Goal: Find specific page/section

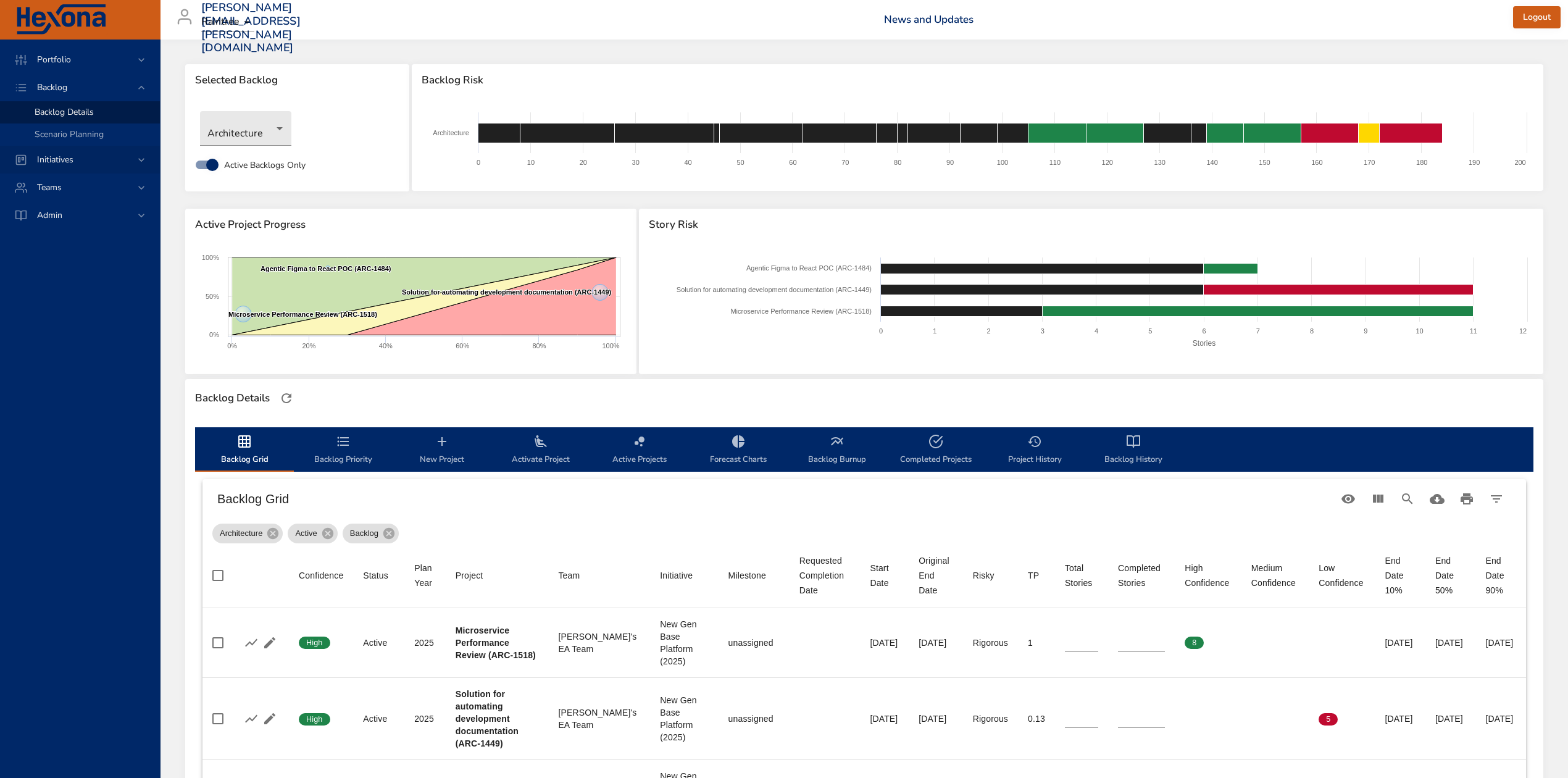
click at [139, 159] on icon at bounding box center [141, 160] width 6 height 3
click at [64, 159] on span "Milestone Details" at bounding box center [67, 162] width 67 height 12
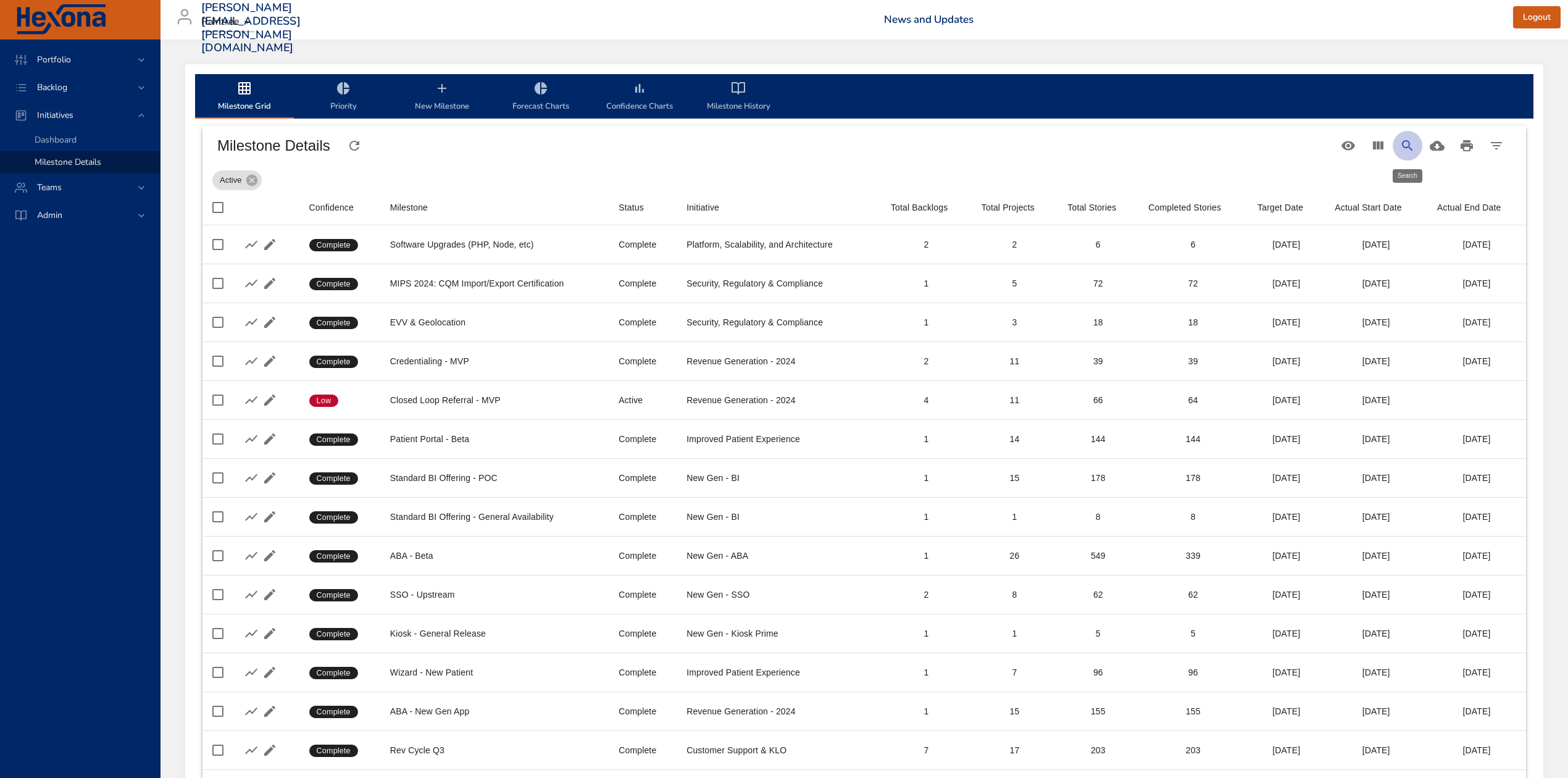
click at [1403, 147] on icon "Search" at bounding box center [1408, 146] width 15 height 15
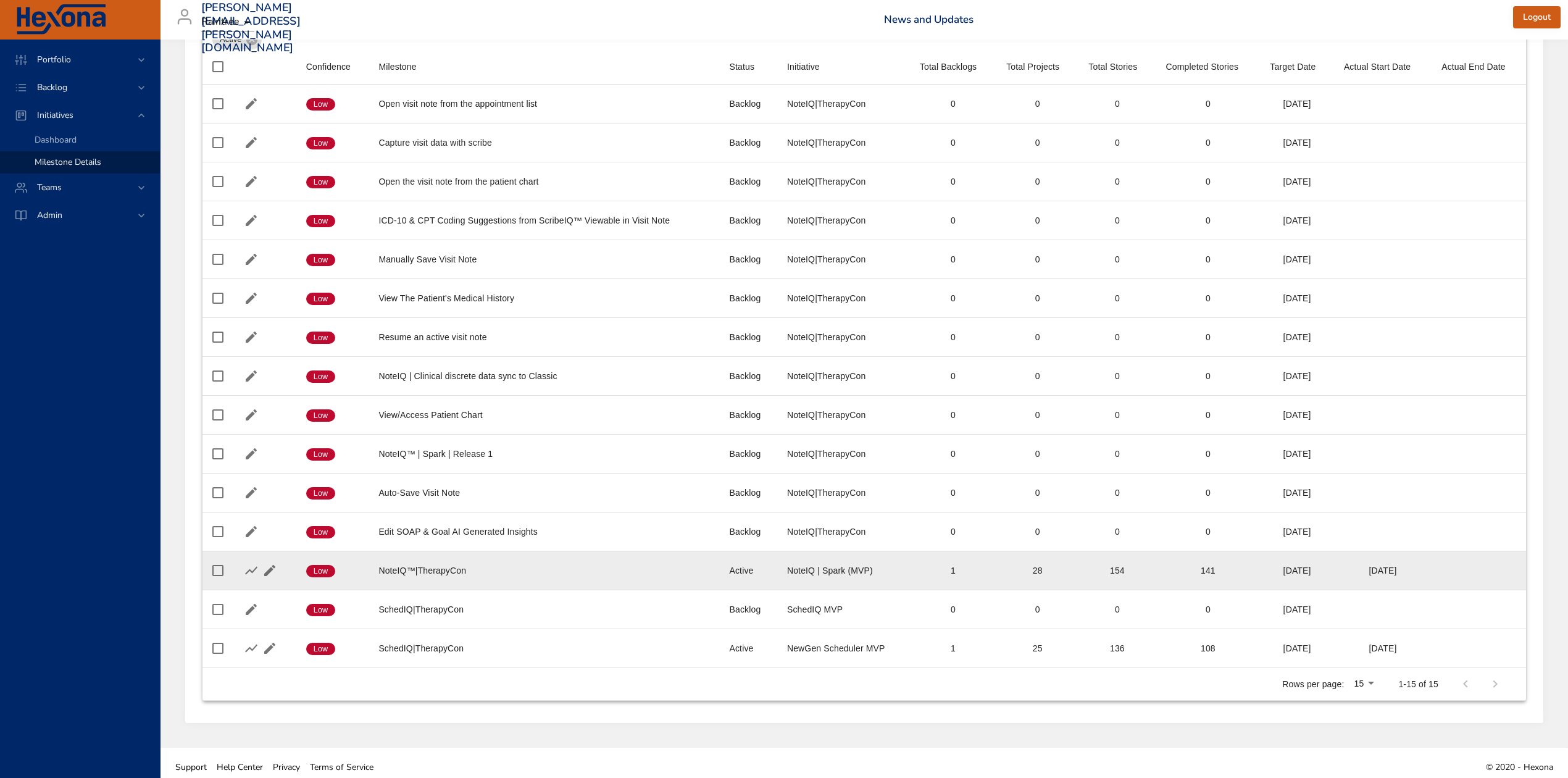
scroll to position [153, 0]
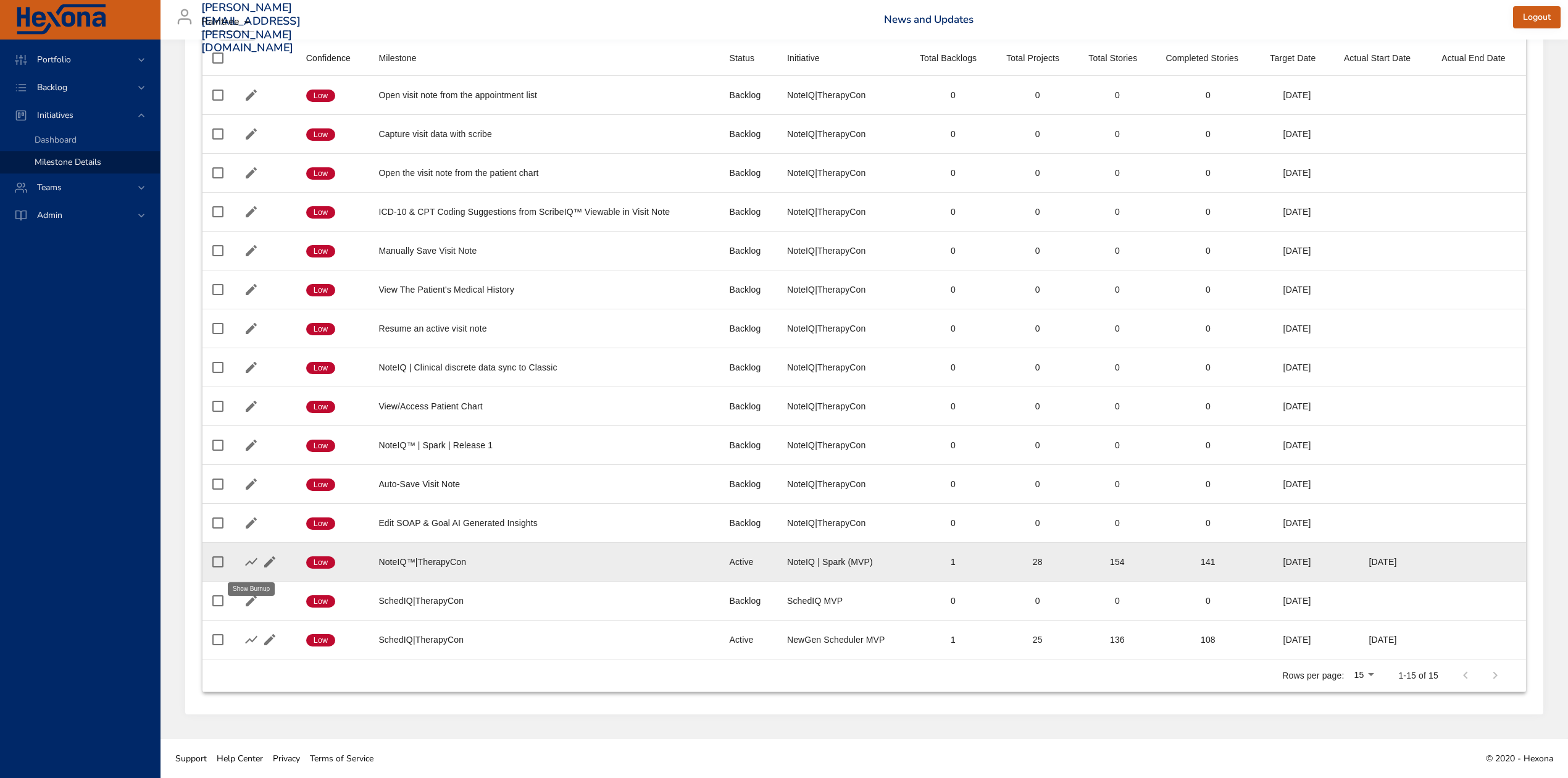
type input "**********"
click at [252, 559] on icon "button" at bounding box center [252, 562] width 15 height 15
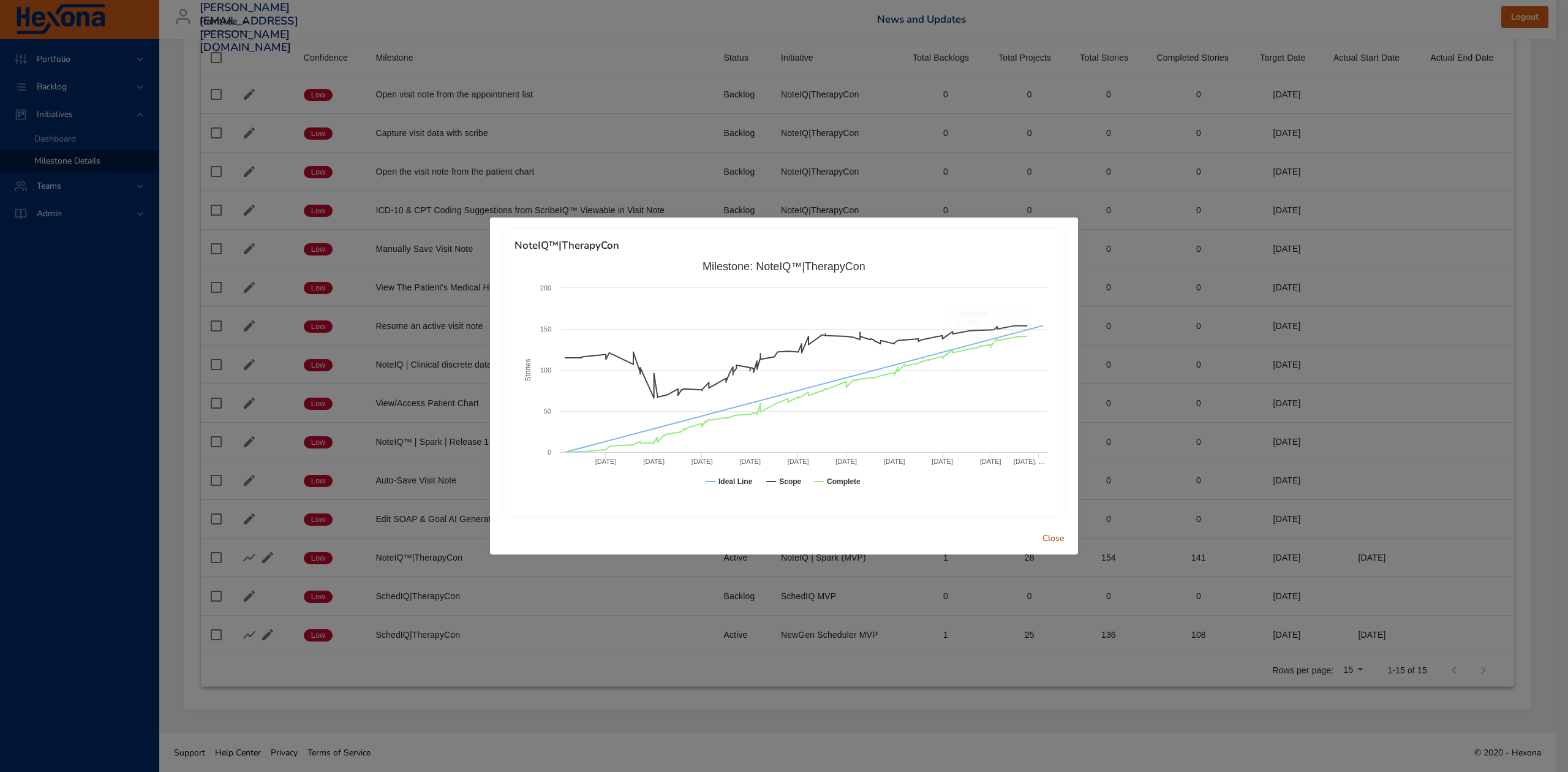
click at [1049, 536] on span "Close" at bounding box center [1053, 539] width 29 height 15
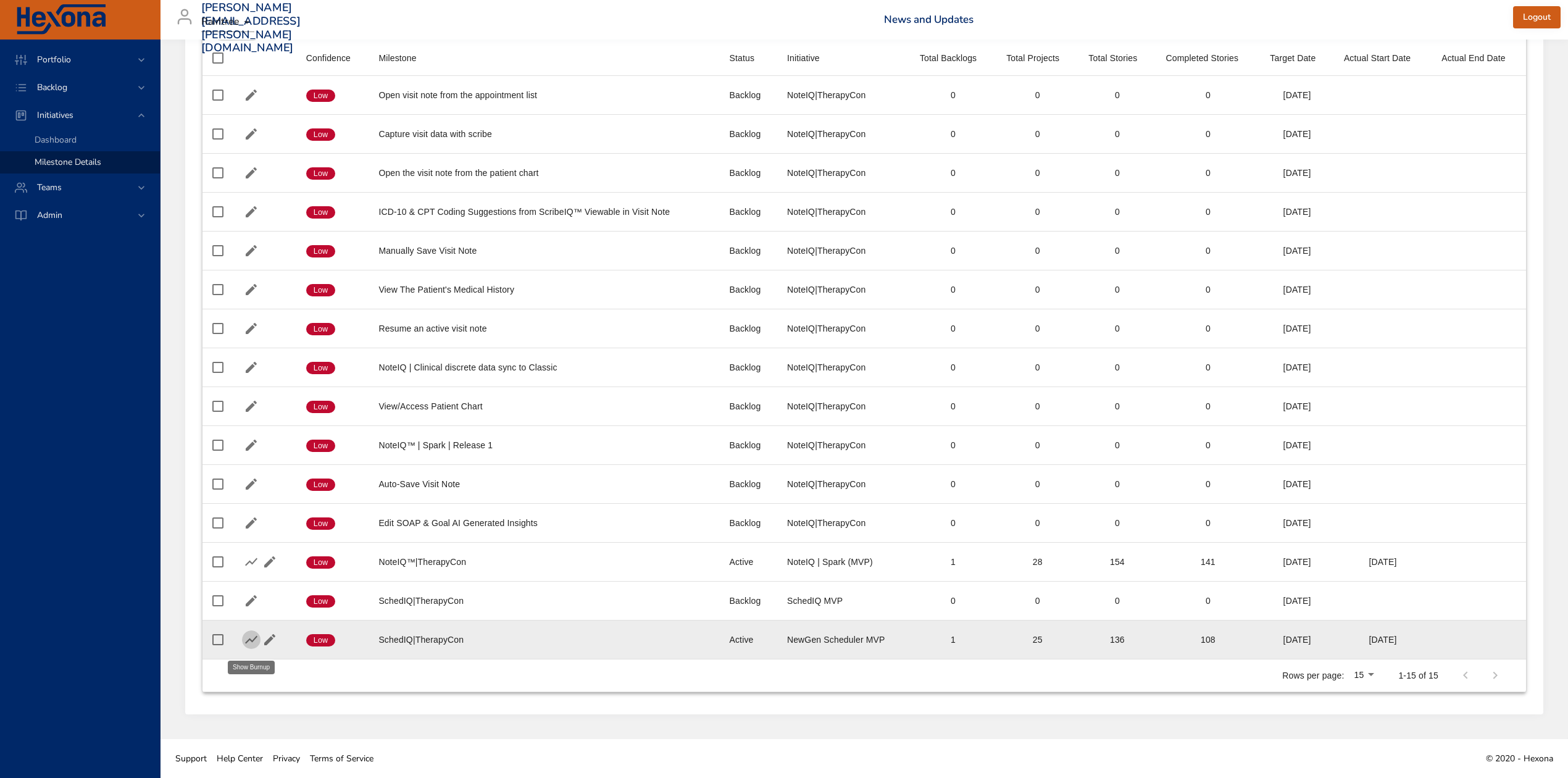
click at [253, 640] on icon "button" at bounding box center [251, 640] width 12 height 8
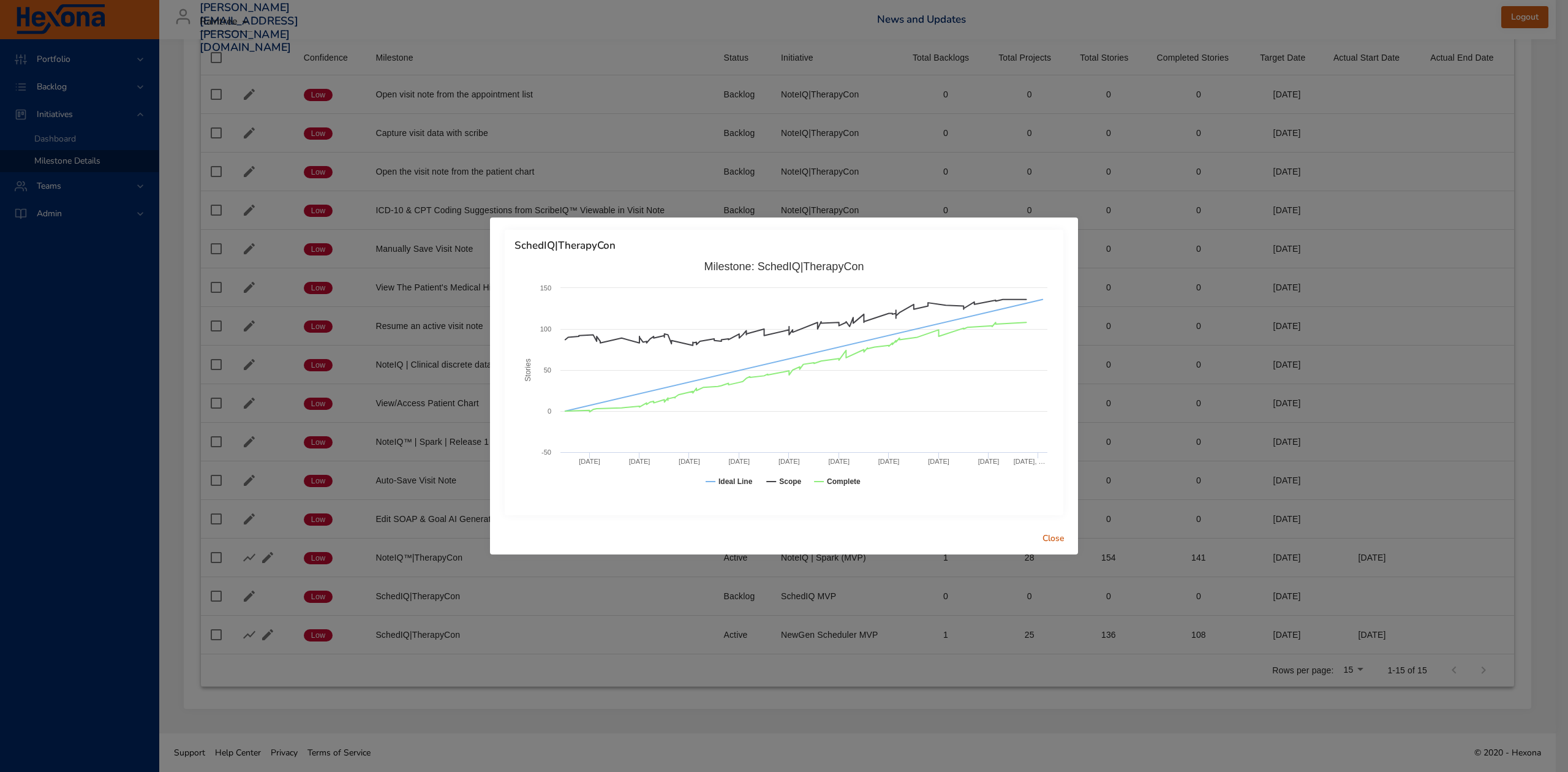
click at [1046, 540] on span "Close" at bounding box center [1053, 539] width 29 height 15
